Goal: Task Accomplishment & Management: Complete application form

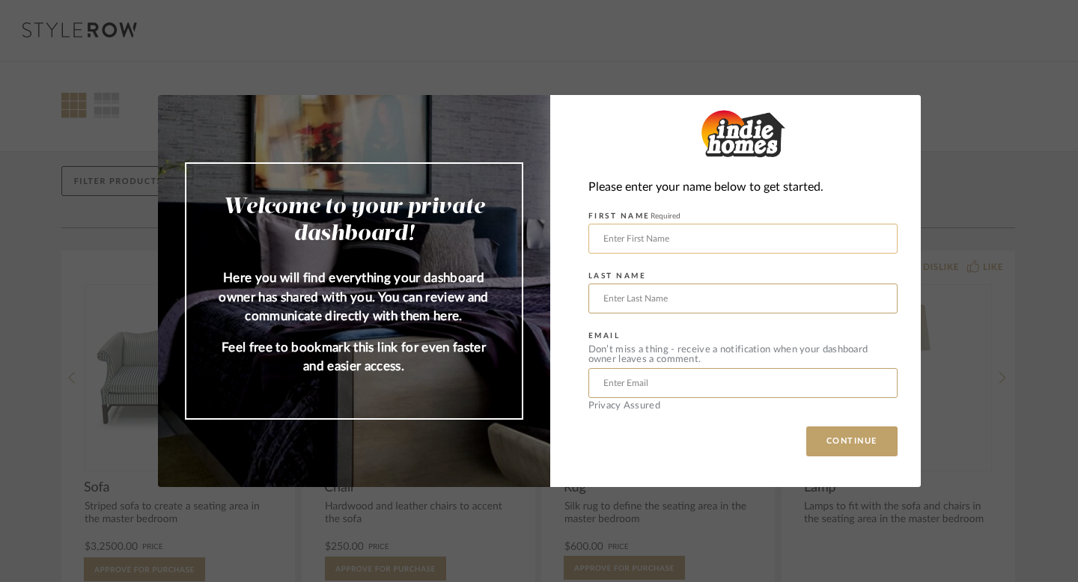
click at [628, 246] on input "text" at bounding box center [742, 239] width 309 height 30
type input "[PERSON_NAME]"
type input "[EMAIL_ADDRESS][DOMAIN_NAME]"
click at [821, 438] on button "CONTINUE" at bounding box center [851, 442] width 91 height 30
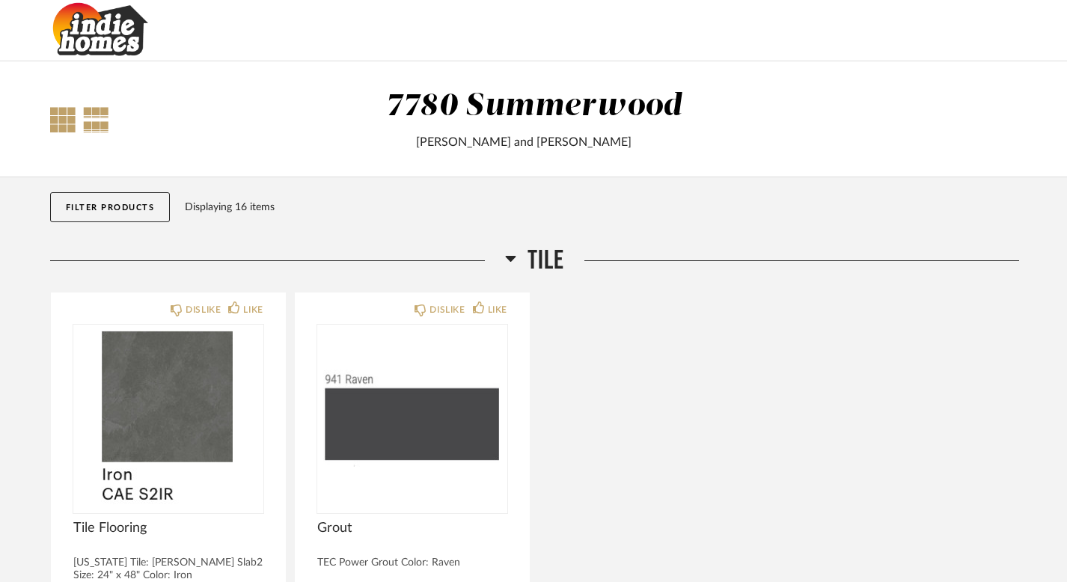
click at [55, 126] on div at bounding box center [62, 119] width 25 height 25
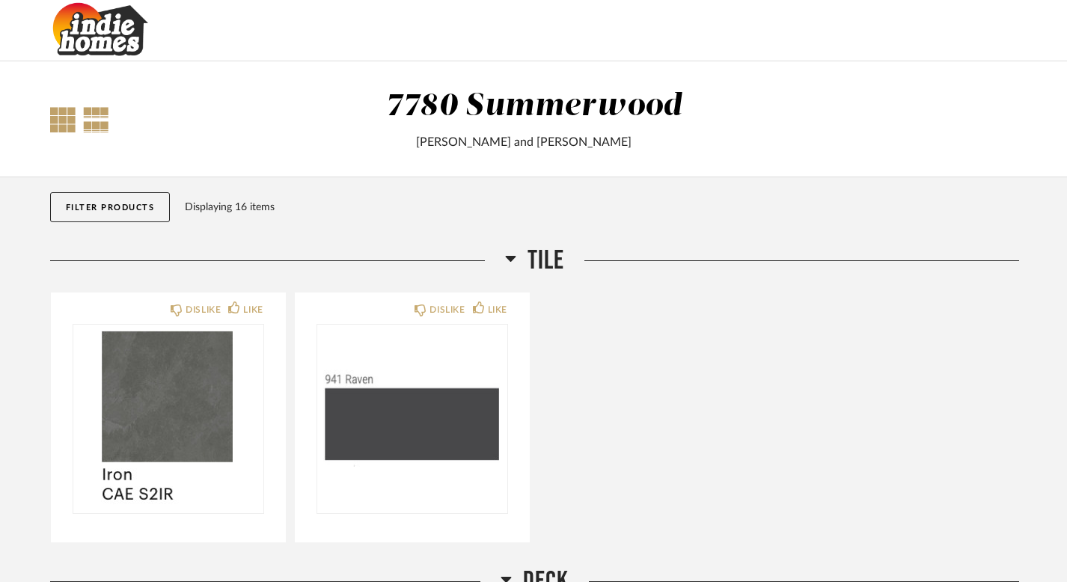
click at [92, 119] on div at bounding box center [96, 119] width 26 height 25
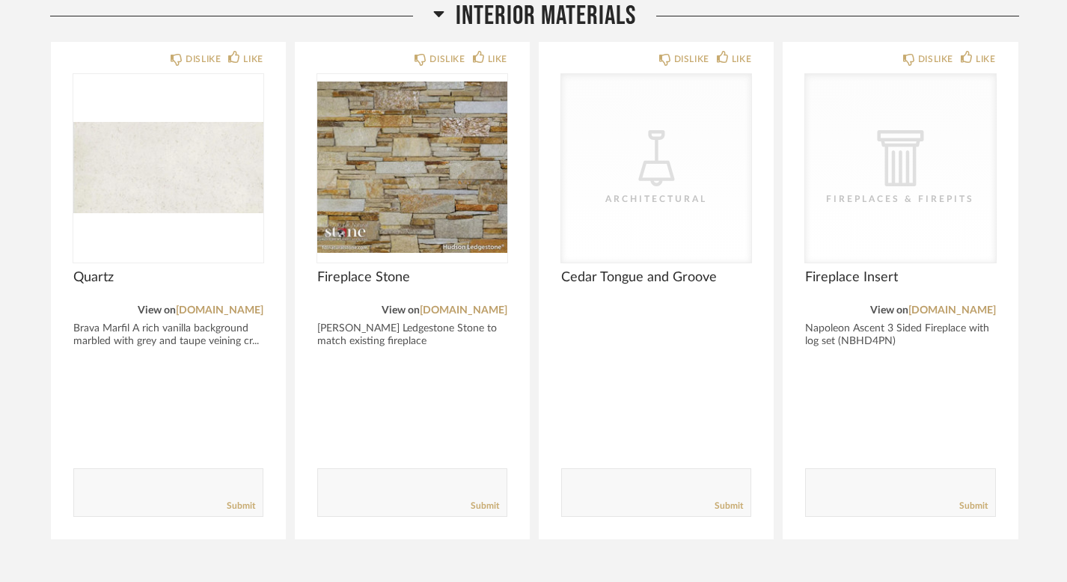
scroll to position [2002, 0]
